Goal: Transaction & Acquisition: Book appointment/travel/reservation

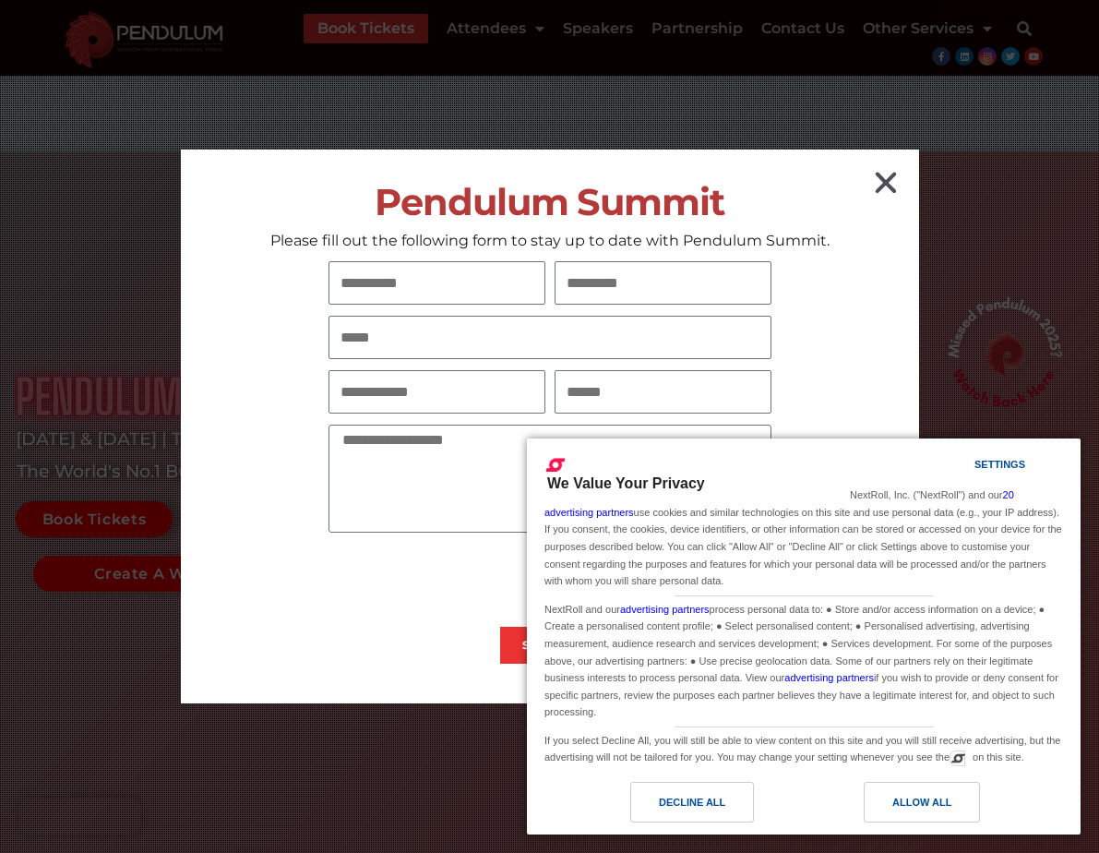
click at [888, 183] on icon "Close" at bounding box center [886, 183] width 30 height 30
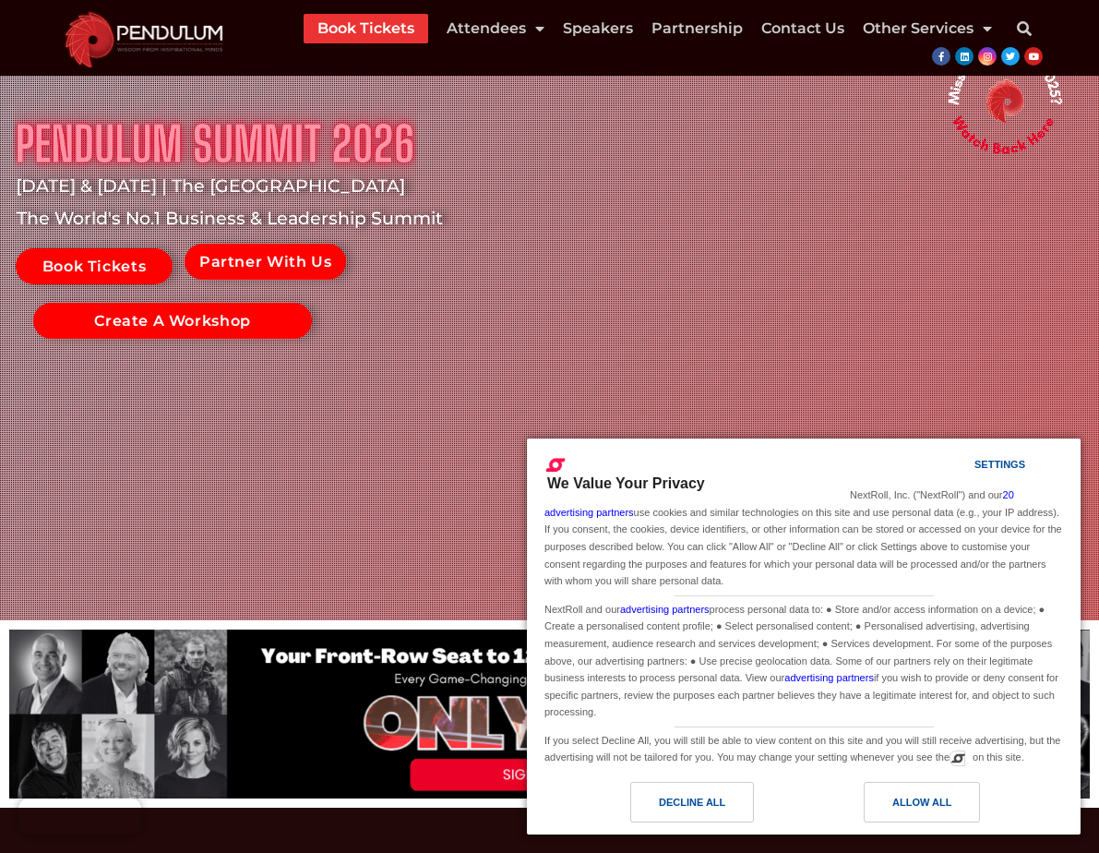
scroll to position [252, 0]
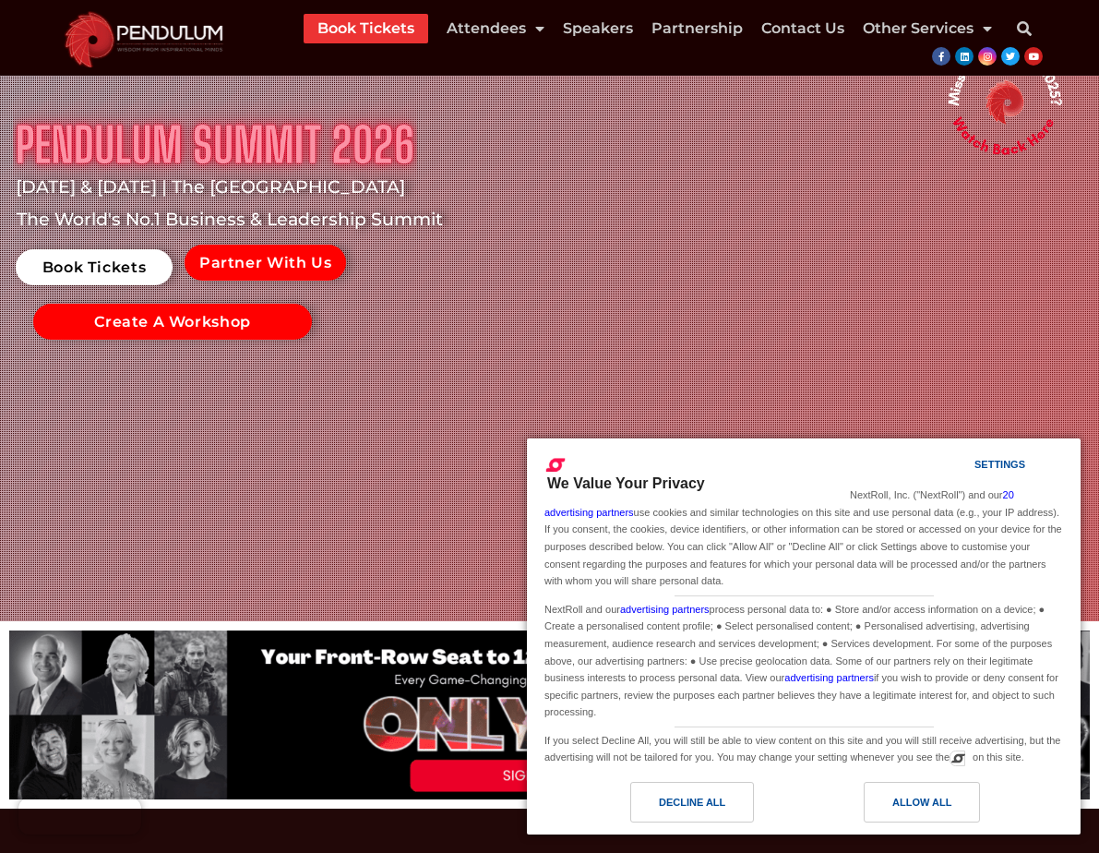
click at [76, 269] on link "Book Tickets" at bounding box center [94, 267] width 157 height 36
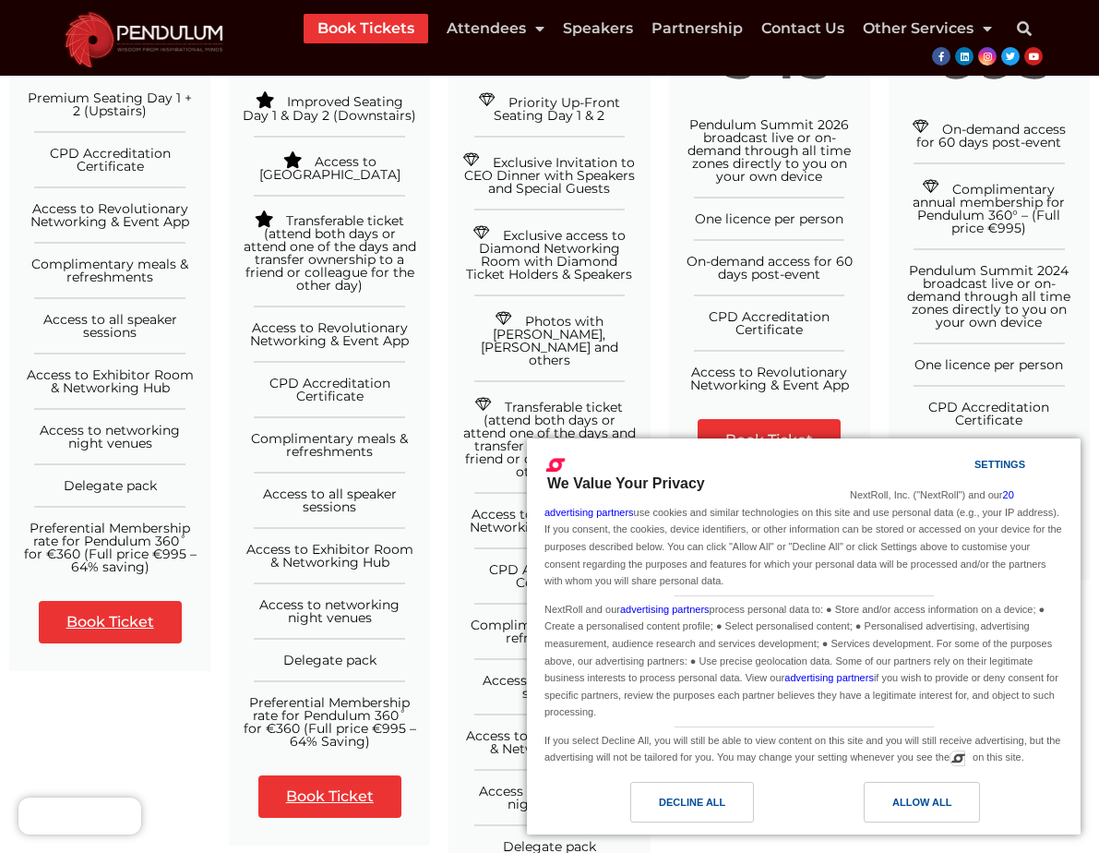
scroll to position [517, 0]
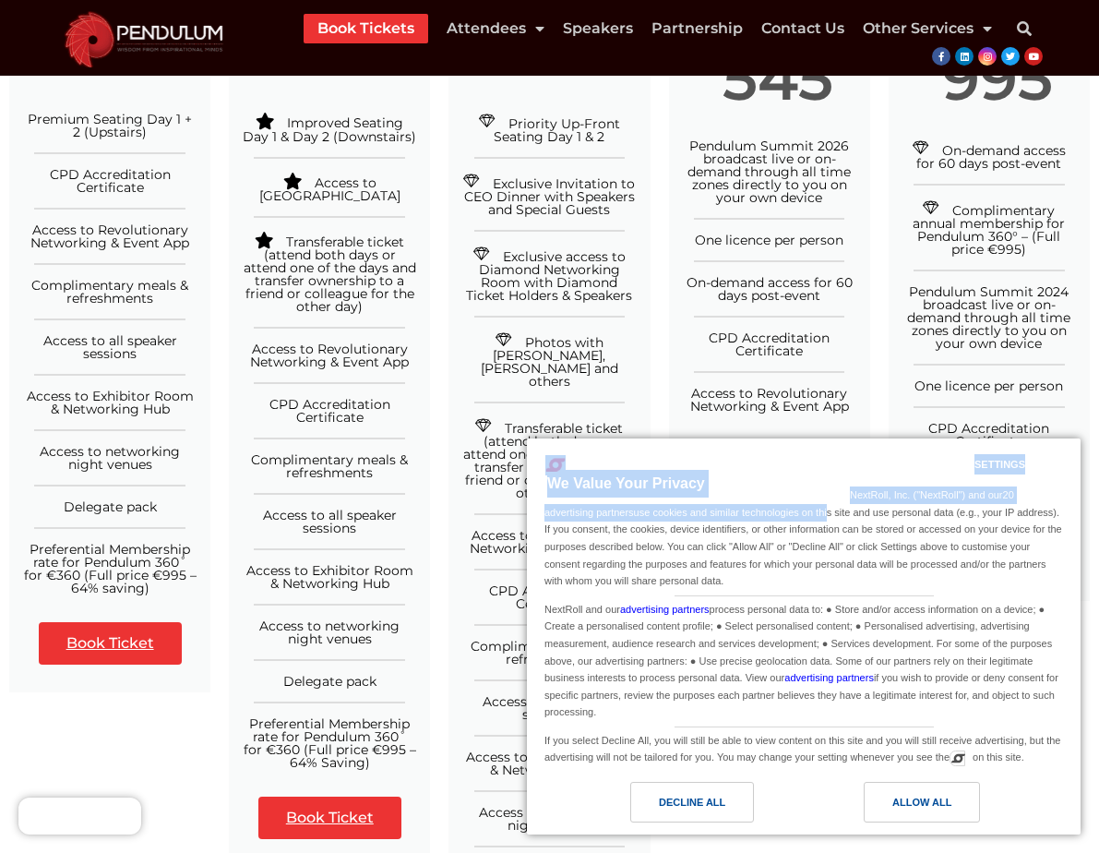
drag, startPoint x: 810, startPoint y: 453, endPoint x: 826, endPoint y: 512, distance: 61.1
click at [826, 512] on div "We Value Your Privacy Settings NextRoll, Inc. ("NextRoll") and our 20 advertisi…" at bounding box center [804, 609] width 554 height 343
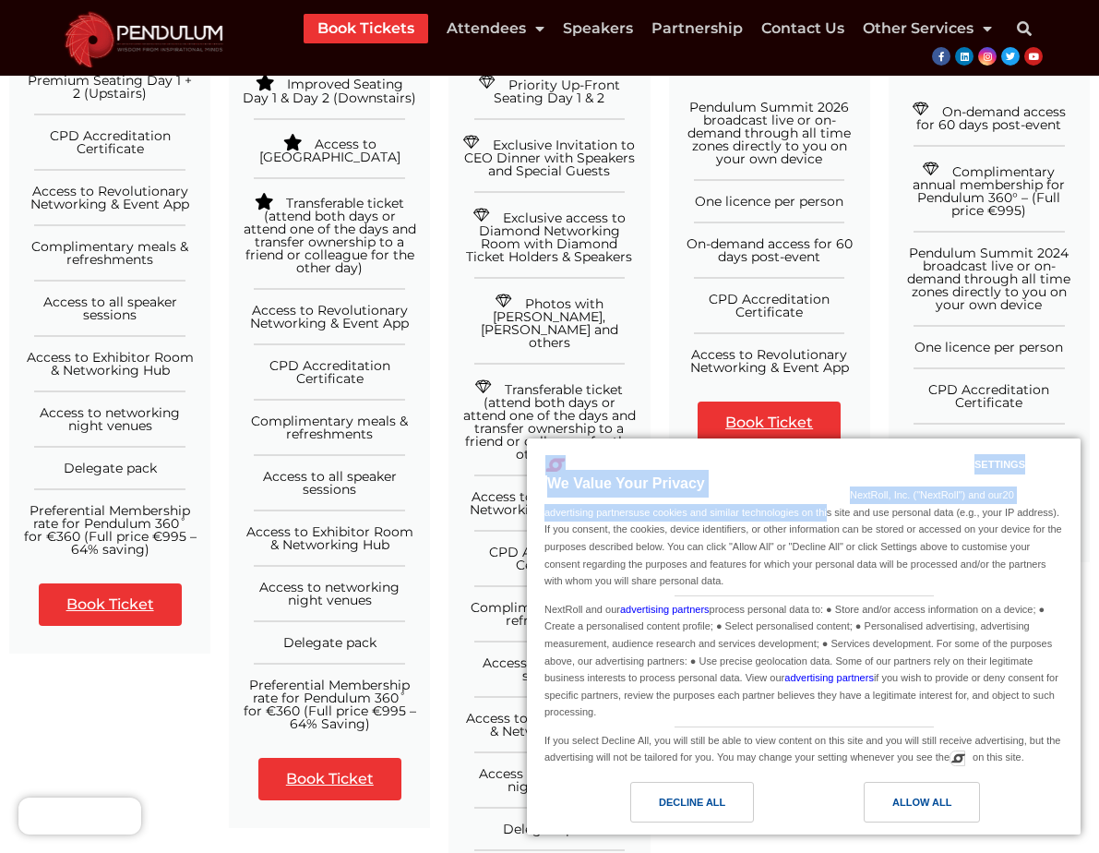
scroll to position [557, 0]
click at [834, 470] on div "We Value Your Privacy" at bounding box center [688, 474] width 323 height 48
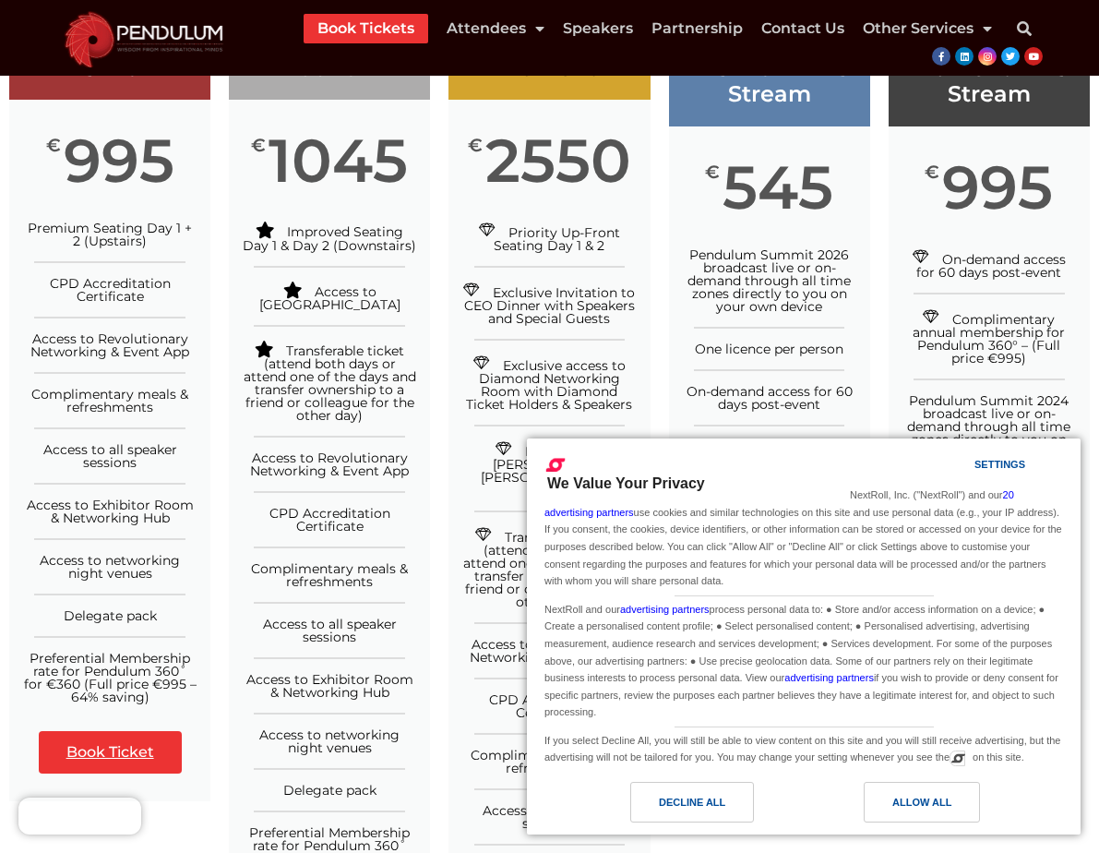
scroll to position [414, 0]
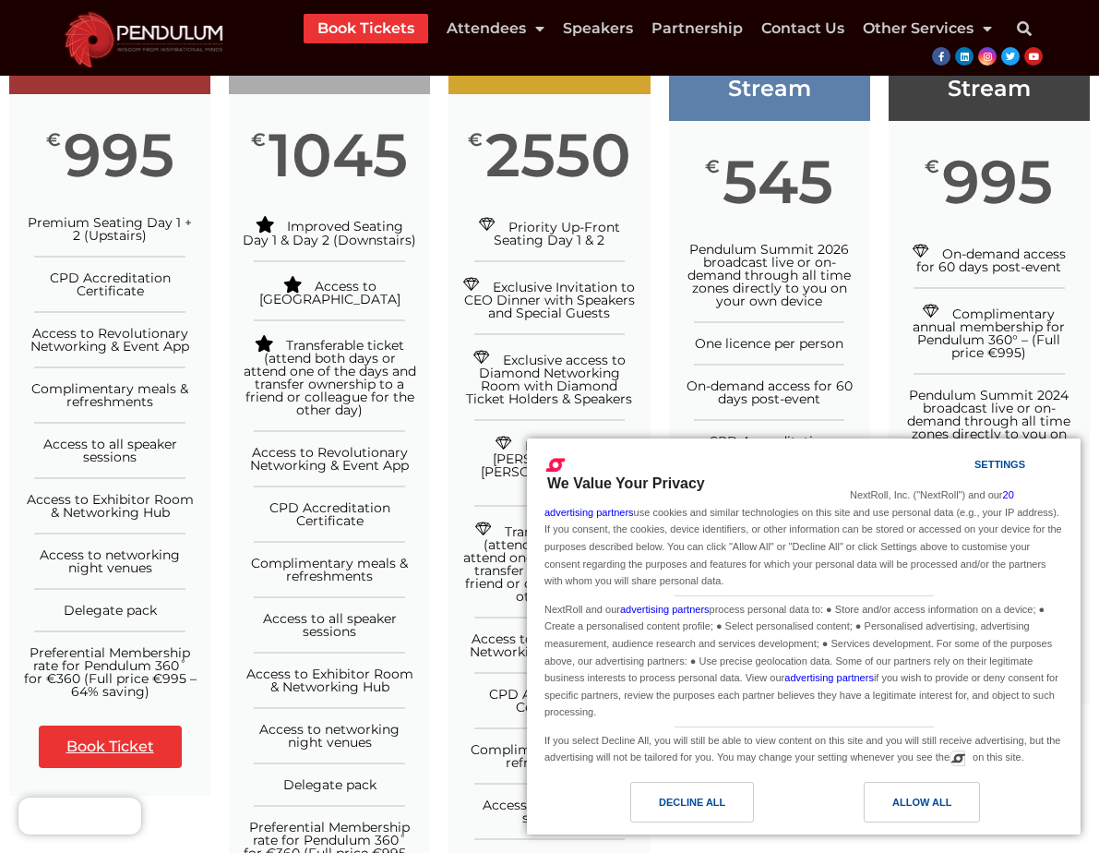
click at [202, 42] on img at bounding box center [144, 37] width 178 height 61
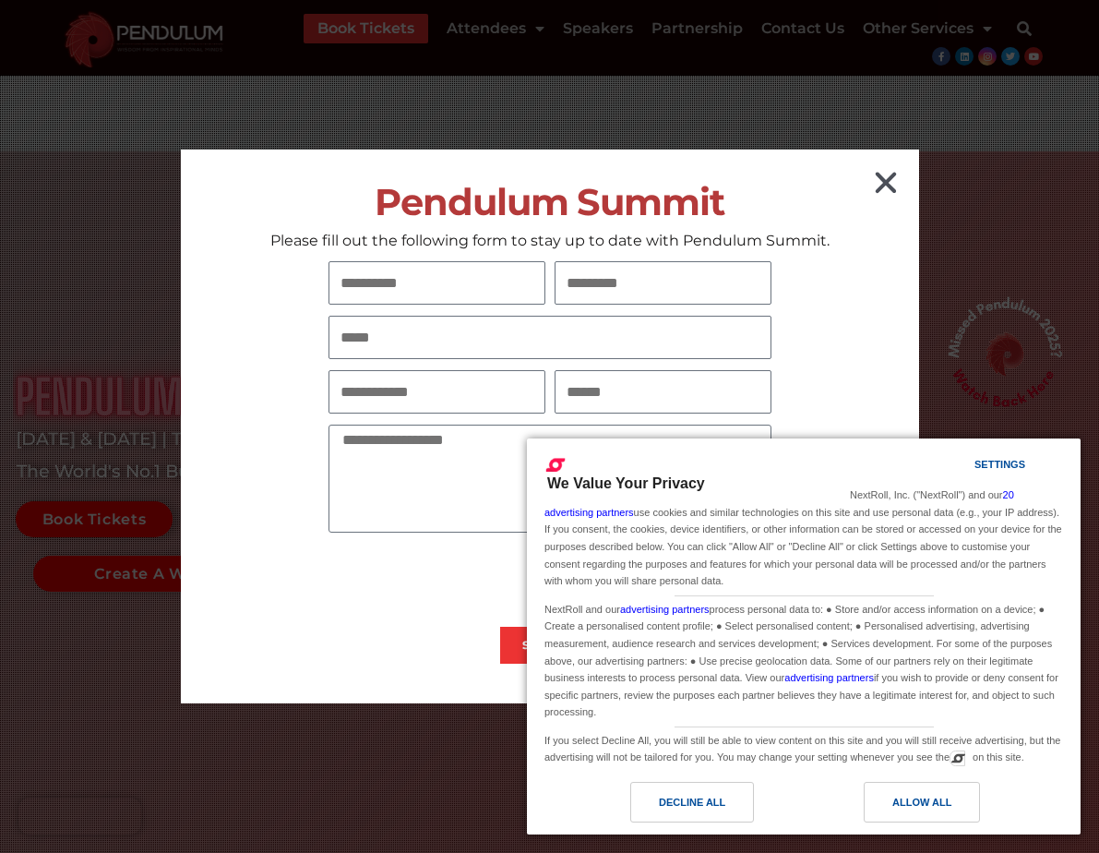
click at [892, 193] on icon "Close" at bounding box center [886, 183] width 30 height 30
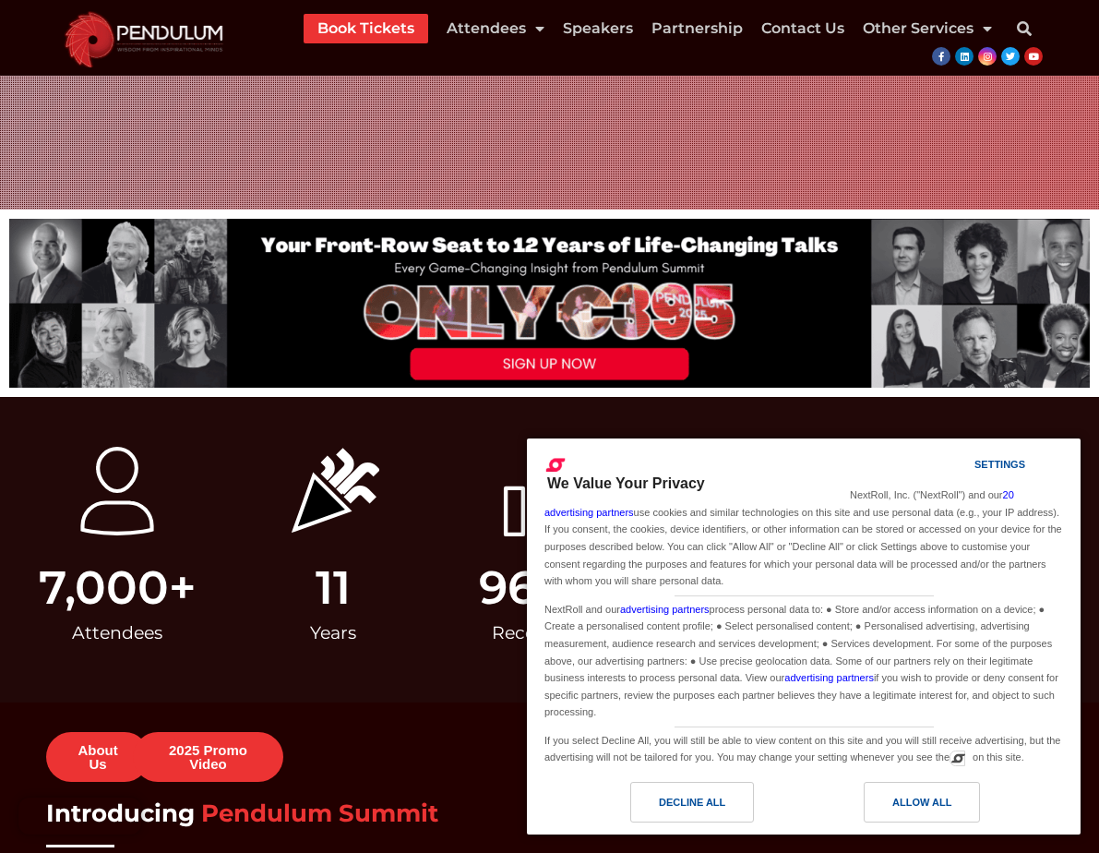
scroll to position [663, 0]
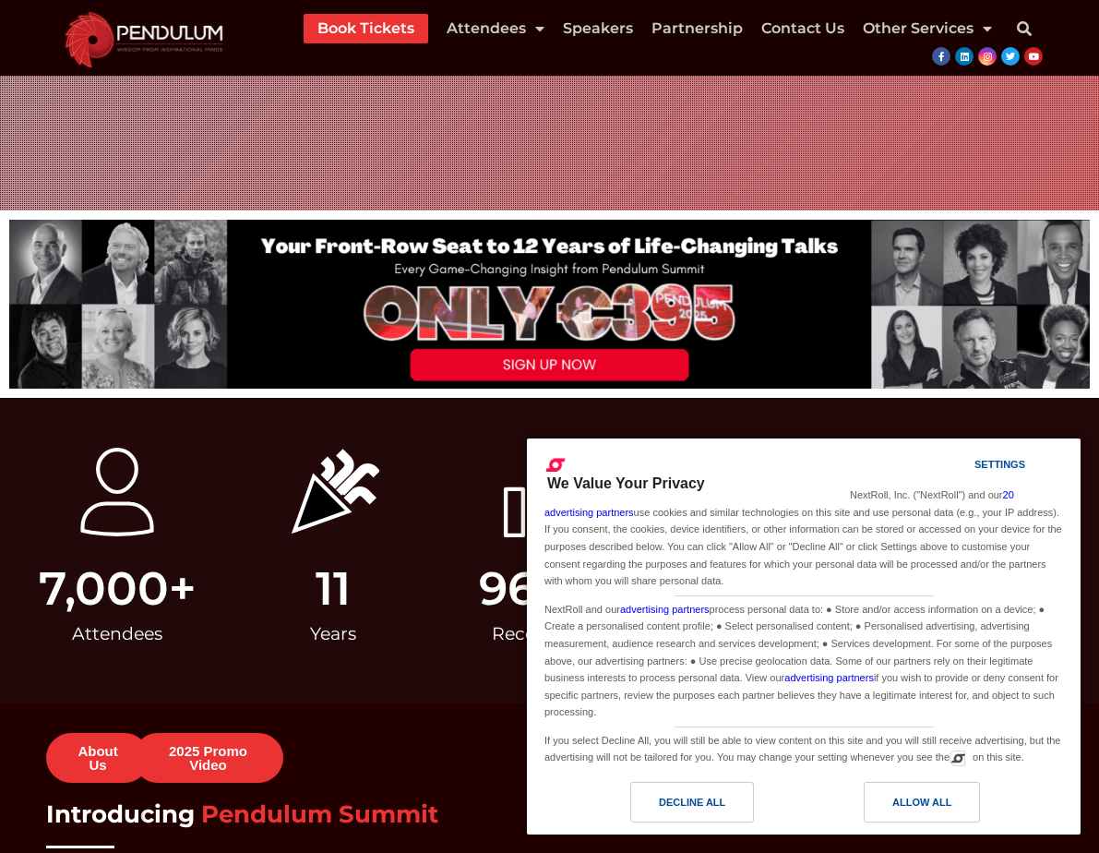
click at [521, 365] on img at bounding box center [549, 304] width 1081 height 169
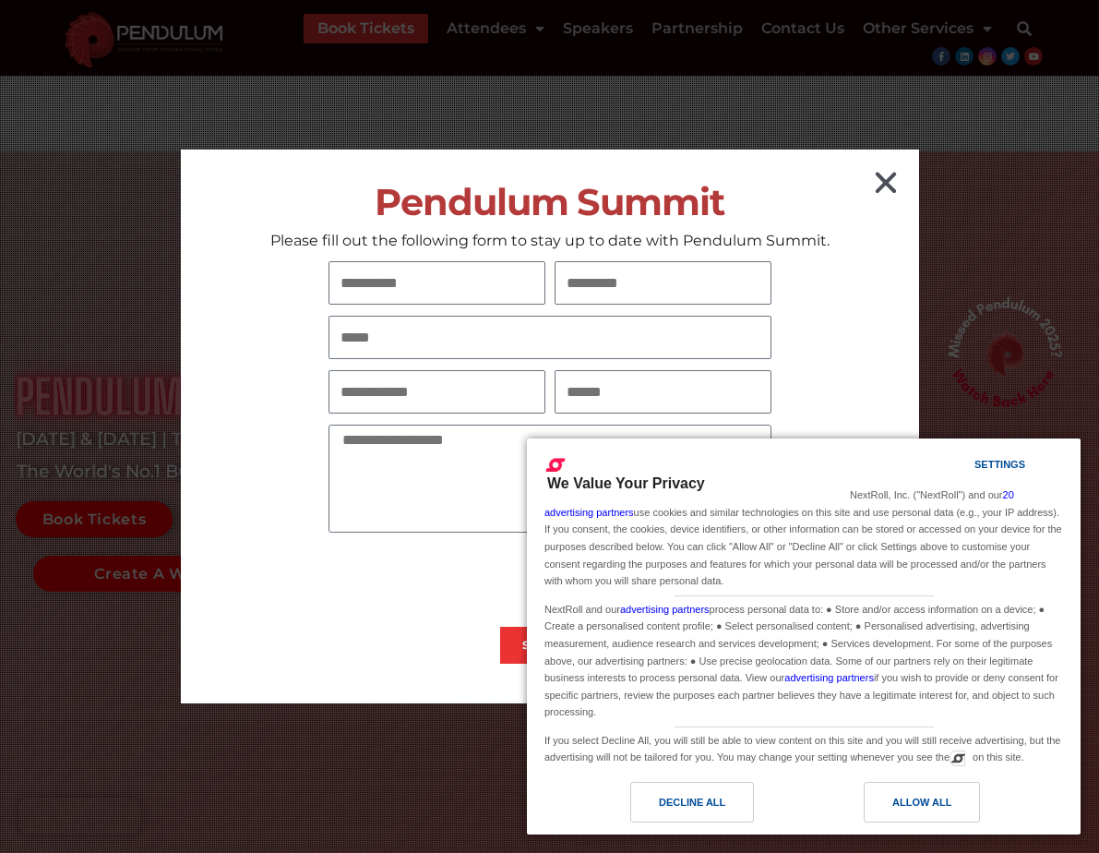
click at [888, 185] on icon "Close" at bounding box center [886, 183] width 30 height 30
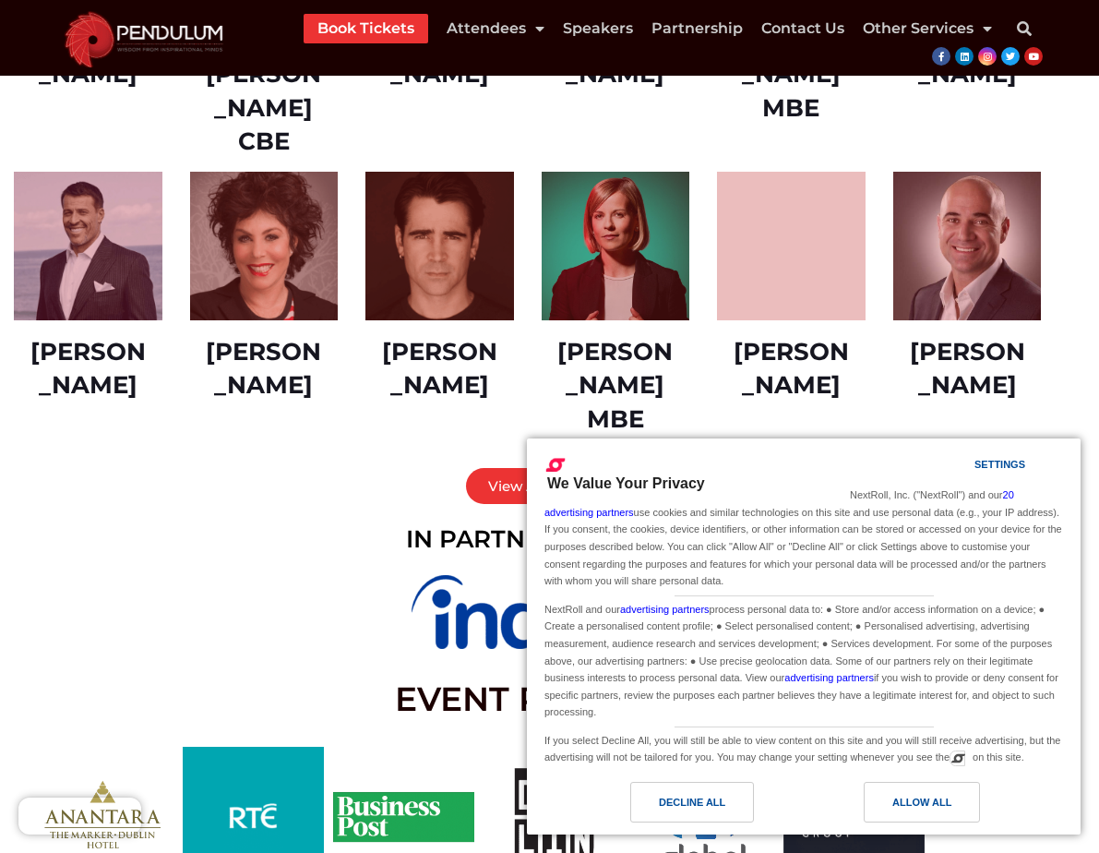
scroll to position [2147, 0]
